Goal: Task Accomplishment & Management: Manage account settings

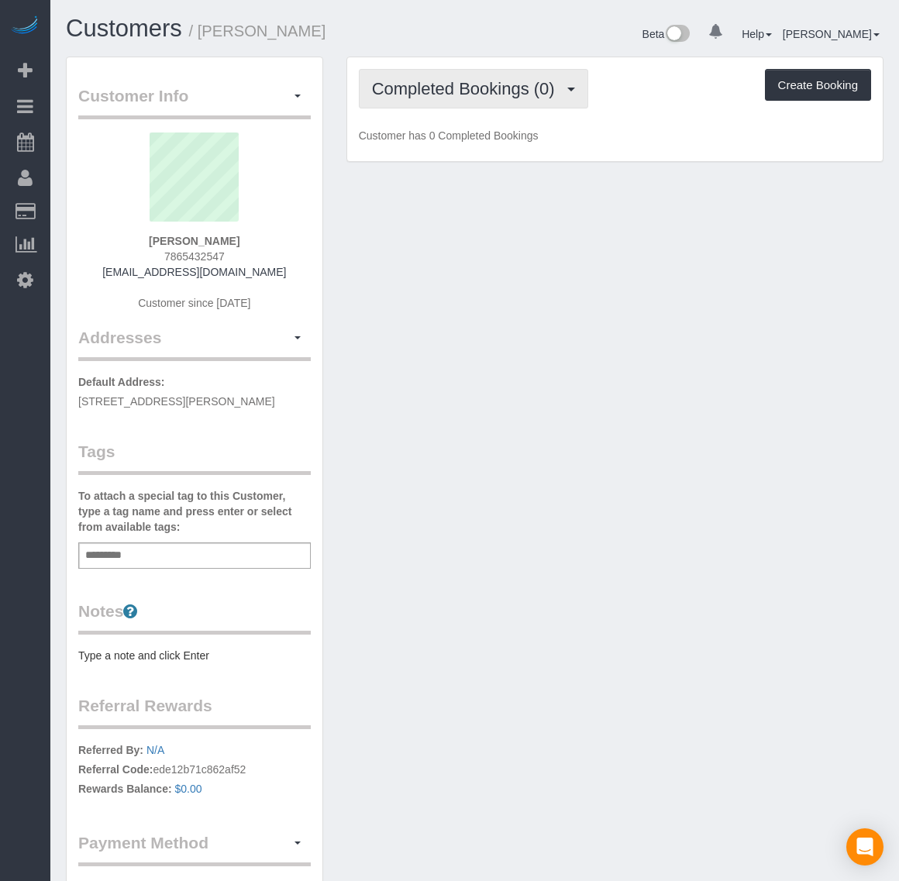
click at [442, 87] on span "Completed Bookings (0)" at bounding box center [467, 88] width 191 height 19
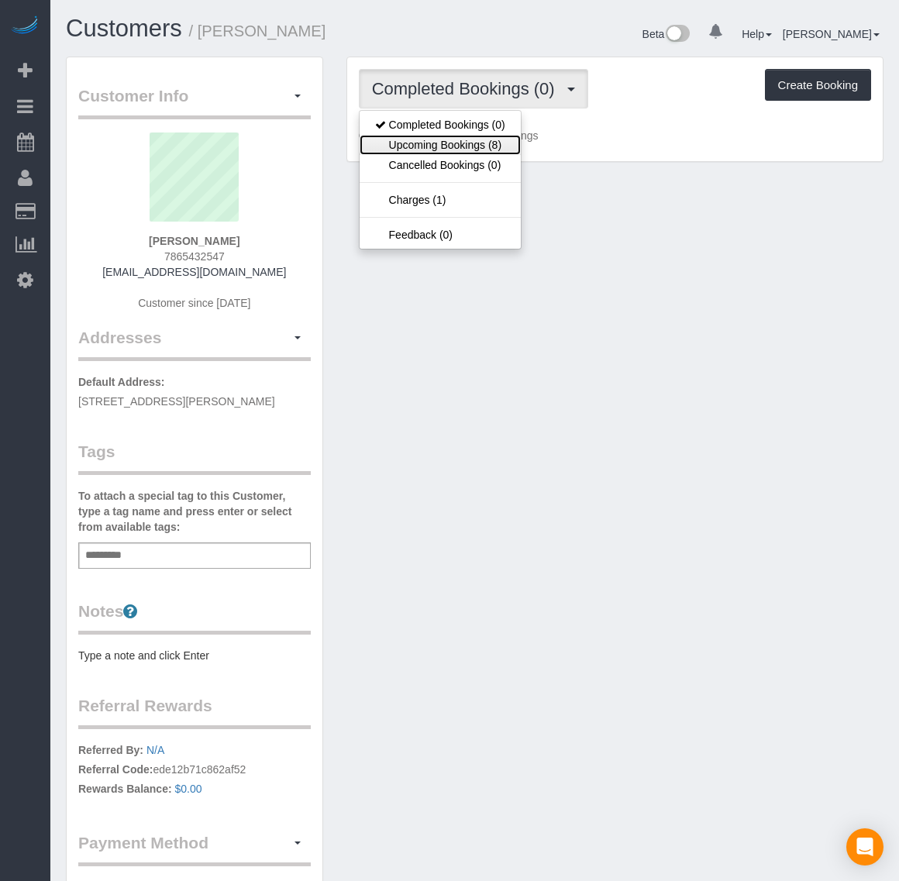
click at [479, 149] on link "Upcoming Bookings (8)" at bounding box center [440, 145] width 161 height 20
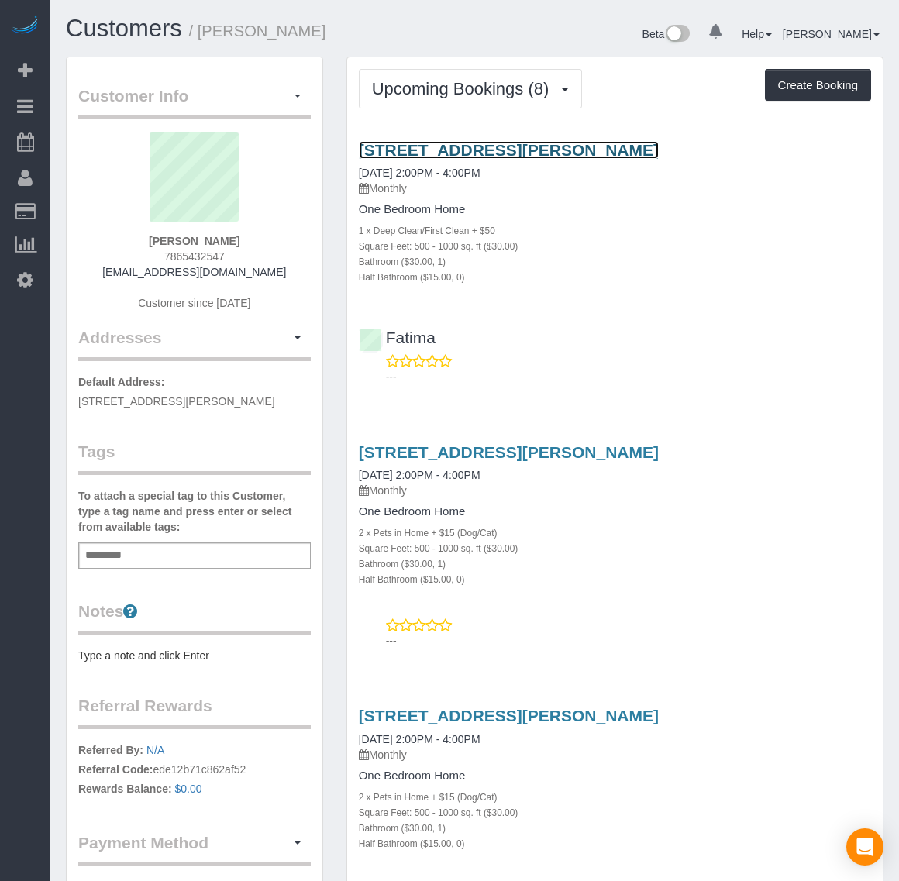
click at [477, 150] on link "[STREET_ADDRESS][PERSON_NAME]" at bounding box center [509, 150] width 300 height 18
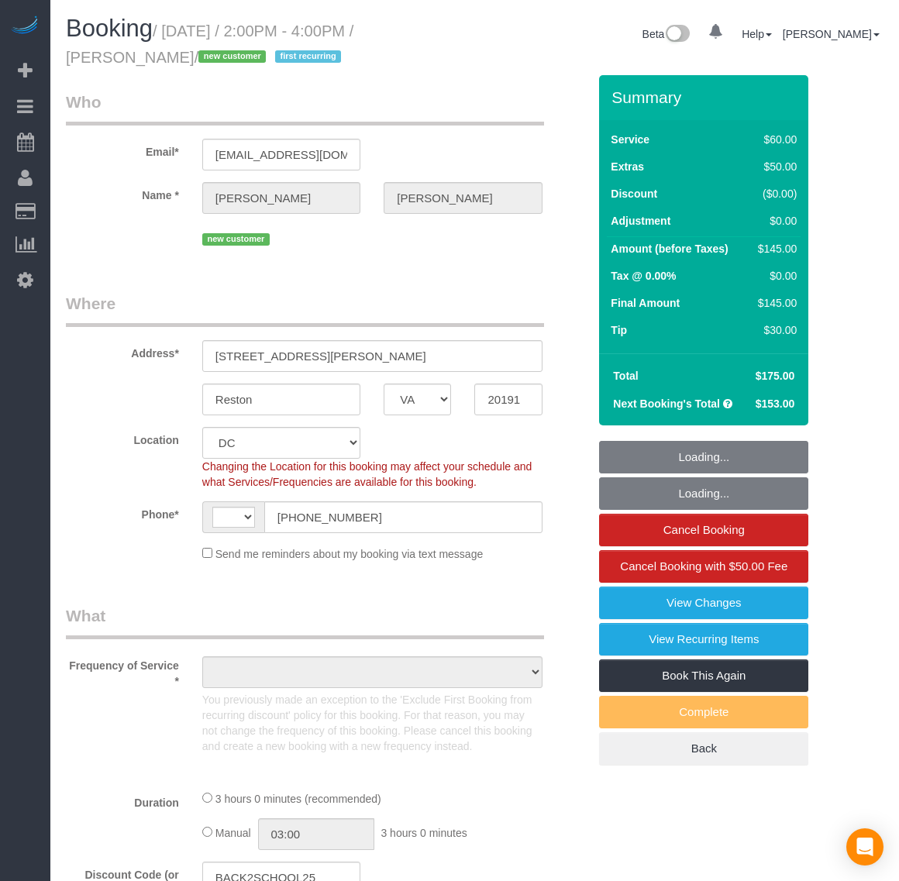
select select "VA"
select select "number:1"
select select "number:26"
select select "number:35"
select select "1"
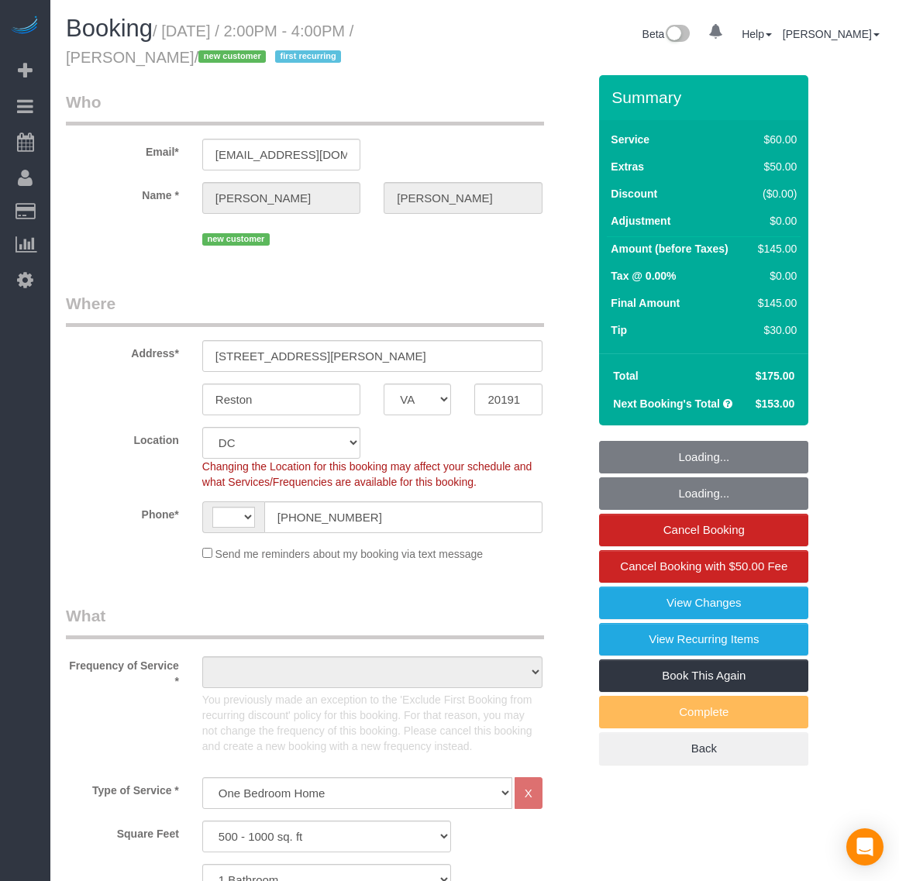
select select "string:[GEOGRAPHIC_DATA]"
select select "object:962"
select select "string:fspay-25ce36c4-6527-4e61-9833-f67d63e3a11c"
select select "spot1"
select select "object:1104"
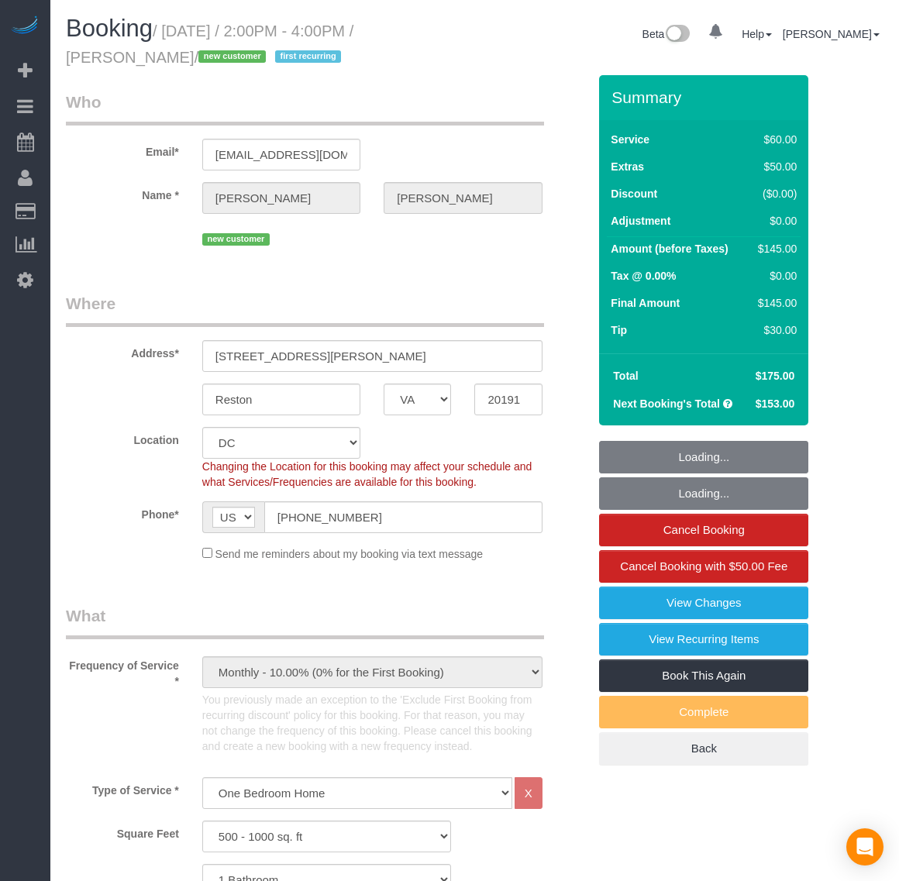
select select "1"
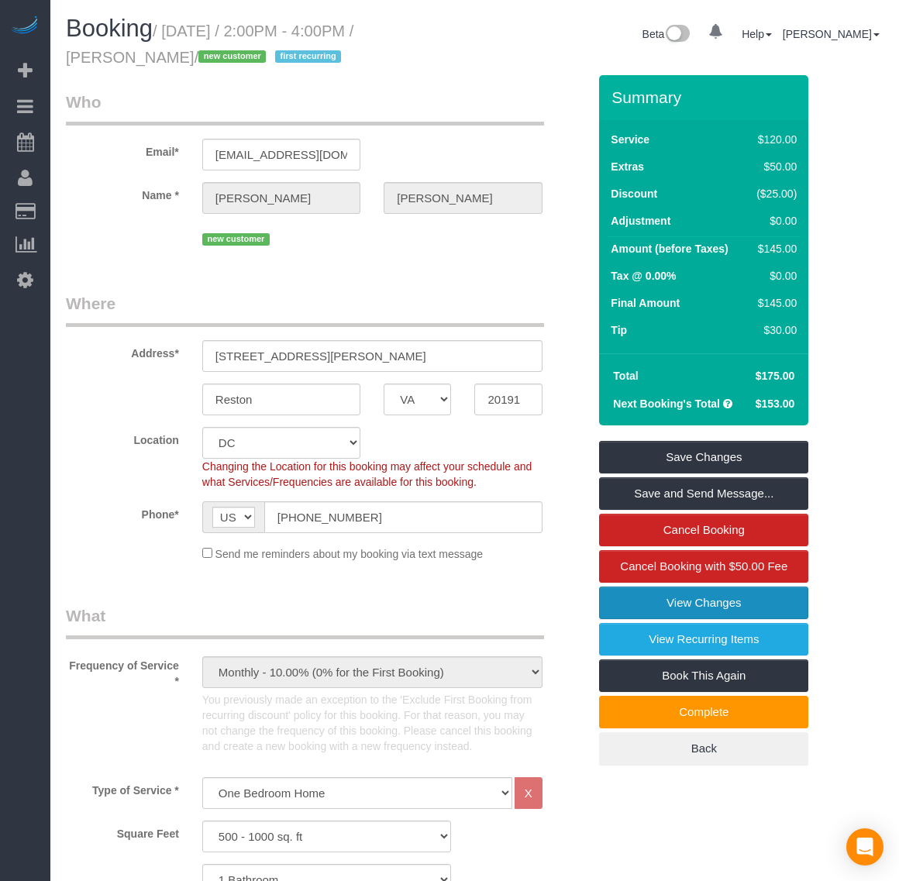
click at [686, 595] on link "View Changes" at bounding box center [703, 603] width 209 height 33
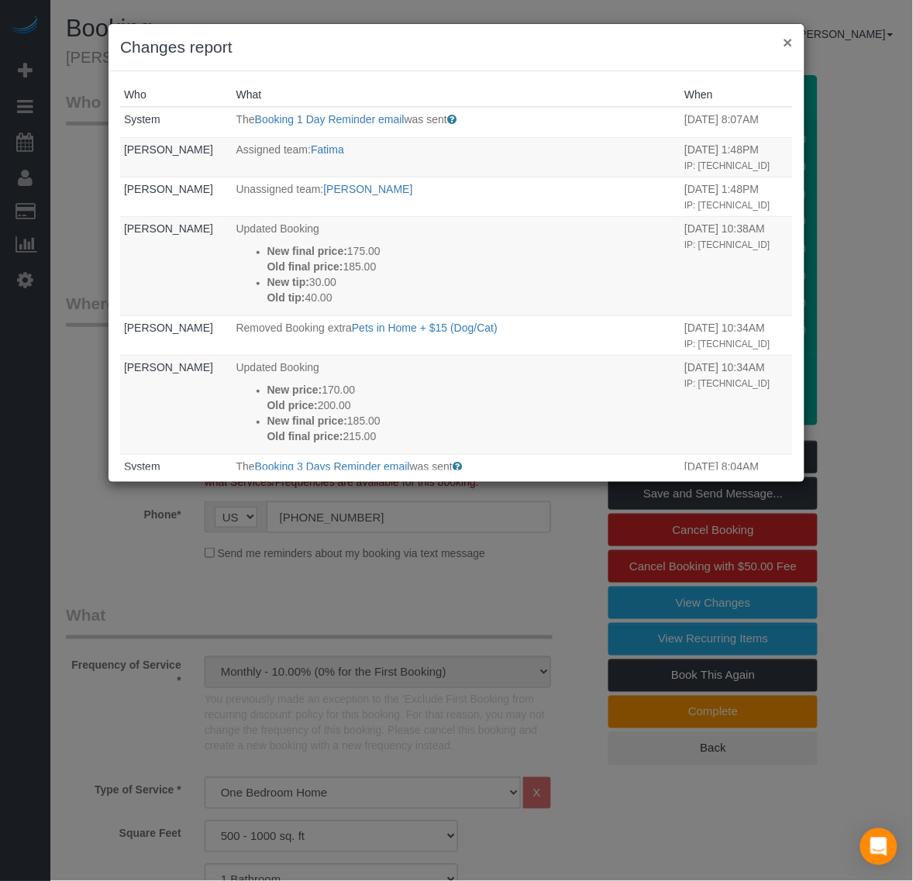
click at [789, 43] on button "×" at bounding box center [787, 42] width 9 height 16
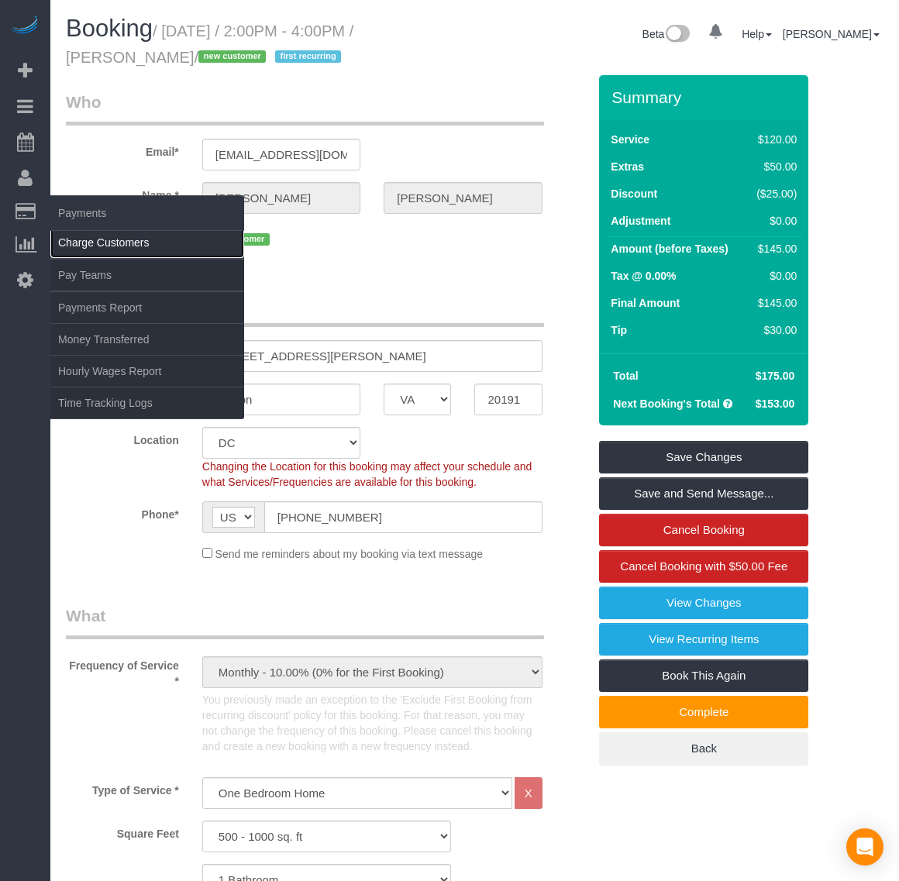
click at [106, 236] on link "Charge Customers" at bounding box center [147, 242] width 194 height 31
select select
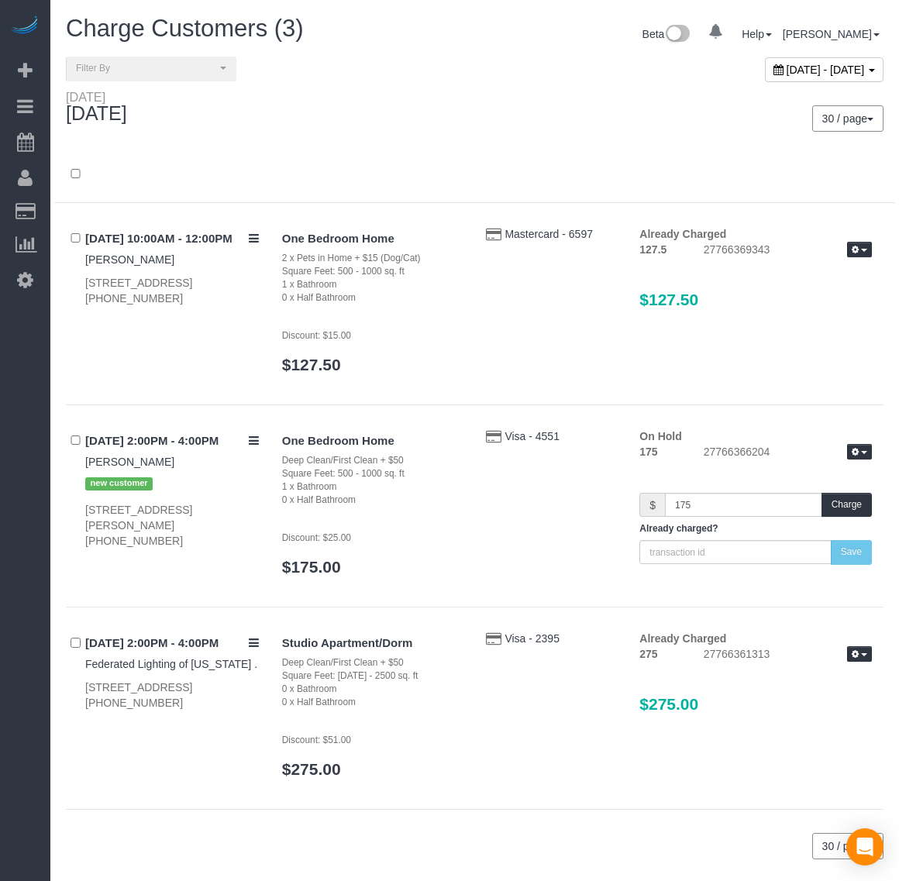
scroll to position [47, 0]
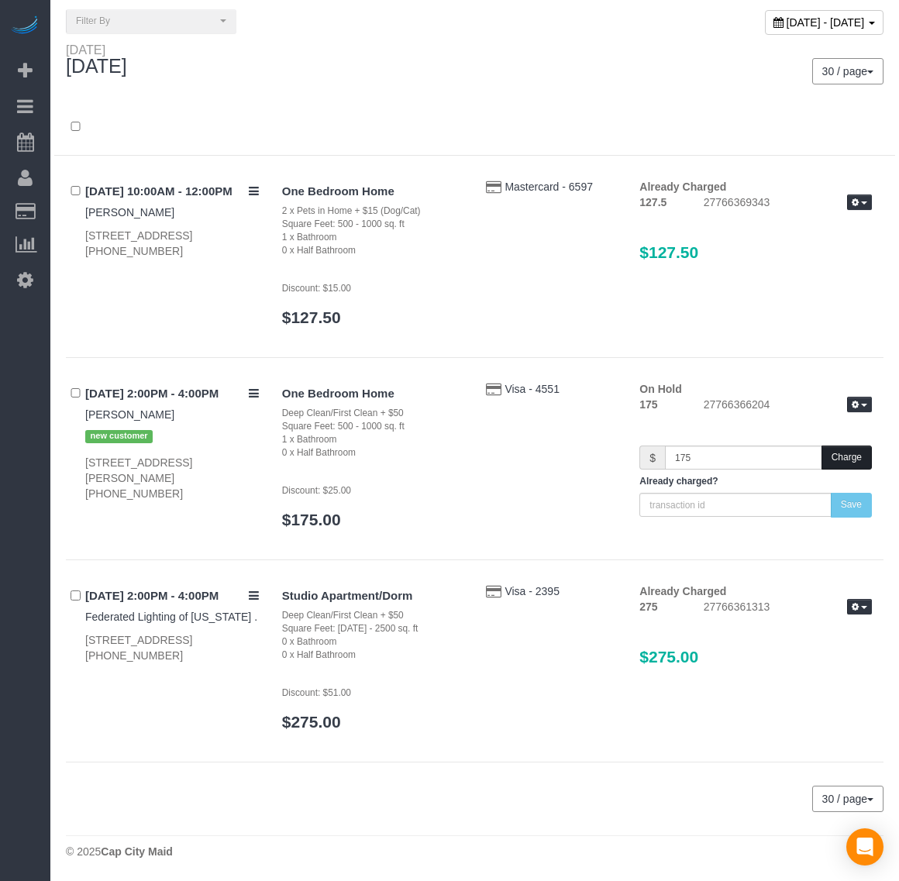
click at [846, 455] on button "Charge" at bounding box center [846, 458] width 50 height 24
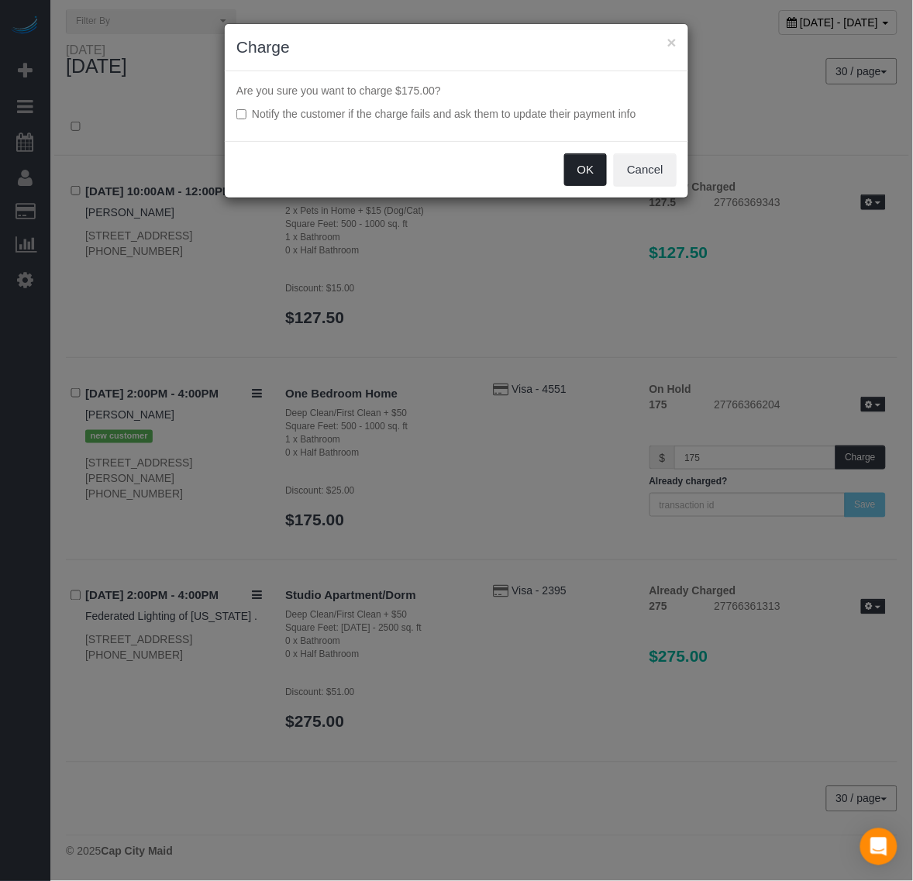
click at [581, 174] on button "OK" at bounding box center [585, 169] width 43 height 33
